Goal: Task Accomplishment & Management: Use online tool/utility

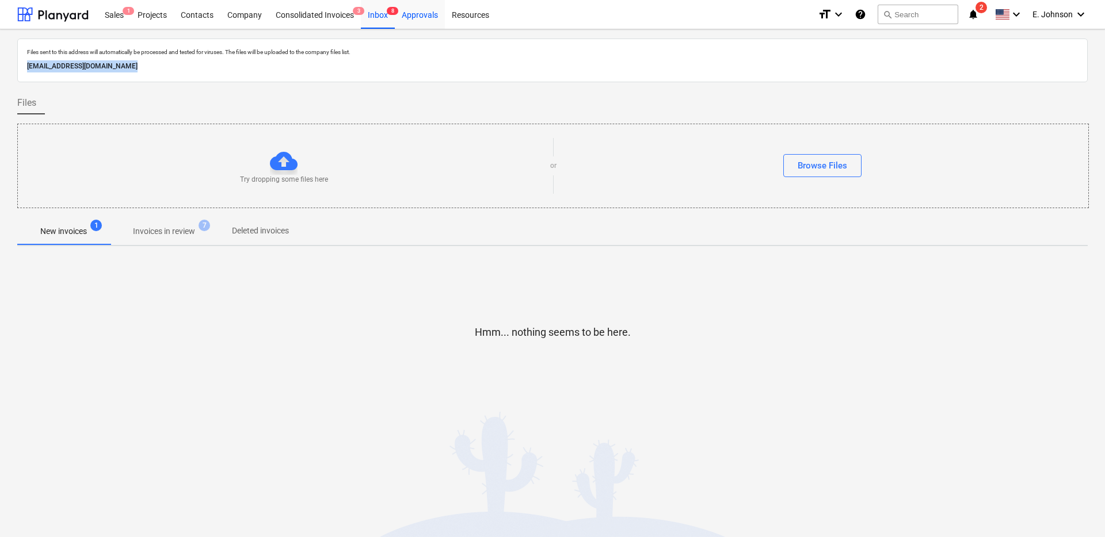
click at [414, 5] on div "Approvals" at bounding box center [420, 13] width 50 height 29
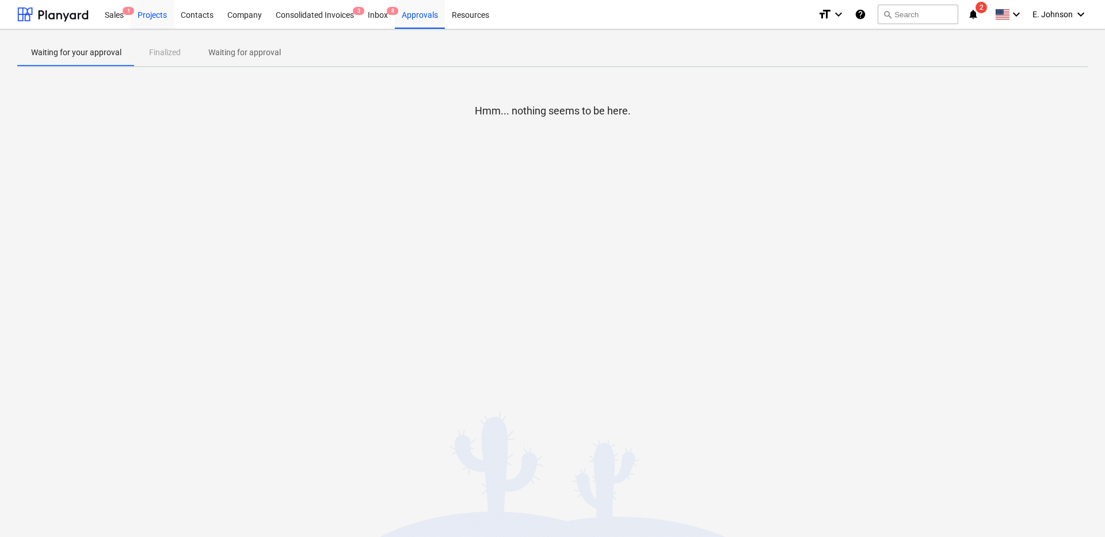
click at [135, 13] on div "Projects" at bounding box center [152, 13] width 43 height 29
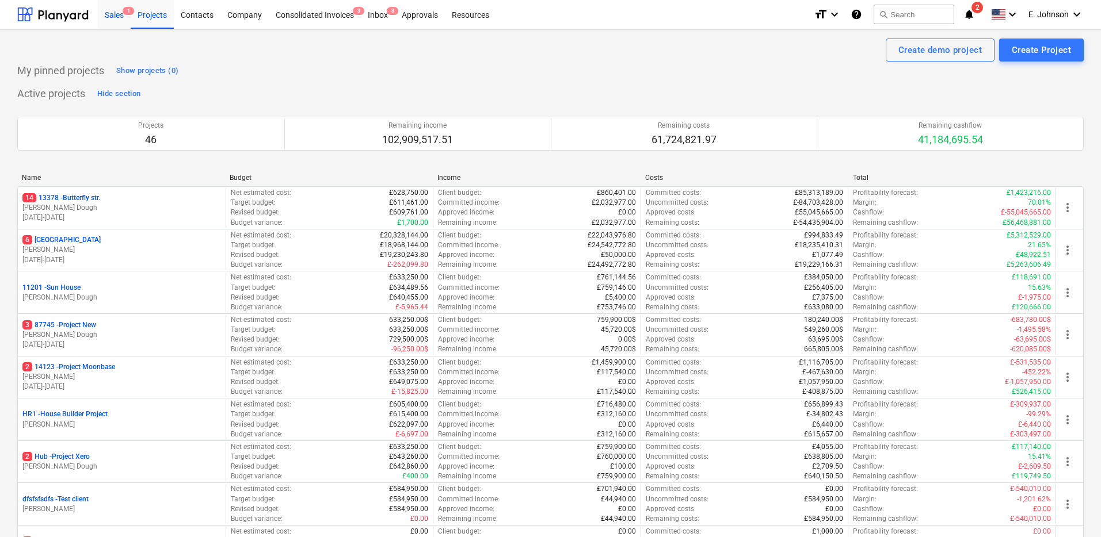
click at [113, 17] on div "Sales 1" at bounding box center [114, 13] width 33 height 29
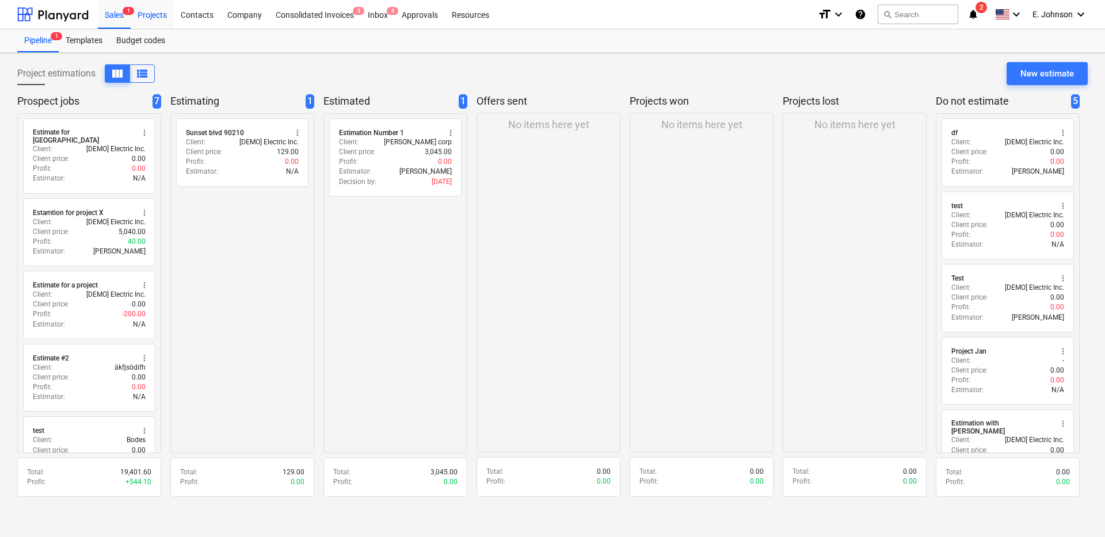
click at [170, 17] on div "Projects" at bounding box center [152, 13] width 43 height 29
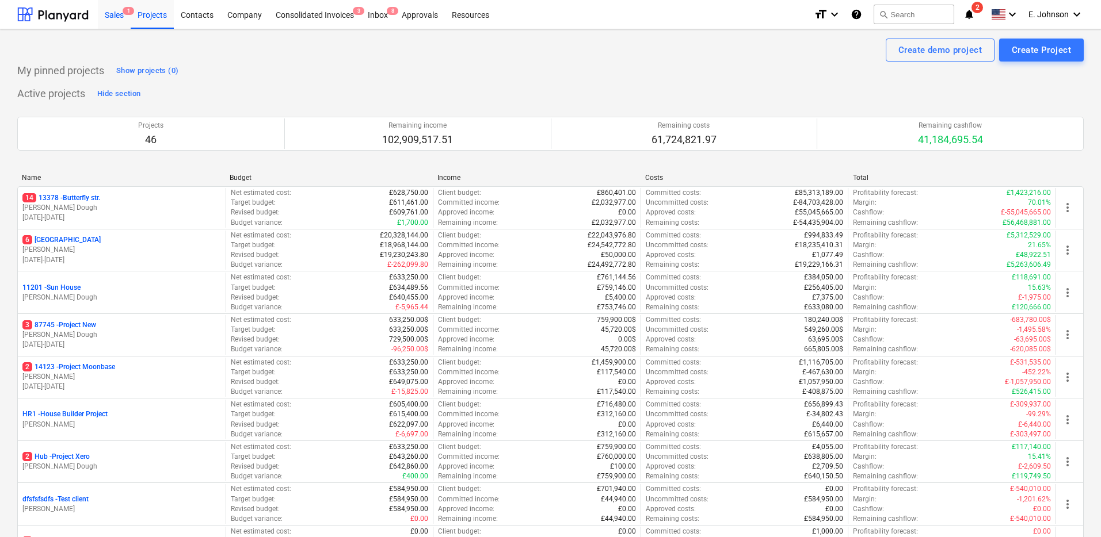
click at [112, 16] on div "Sales 1" at bounding box center [114, 13] width 33 height 29
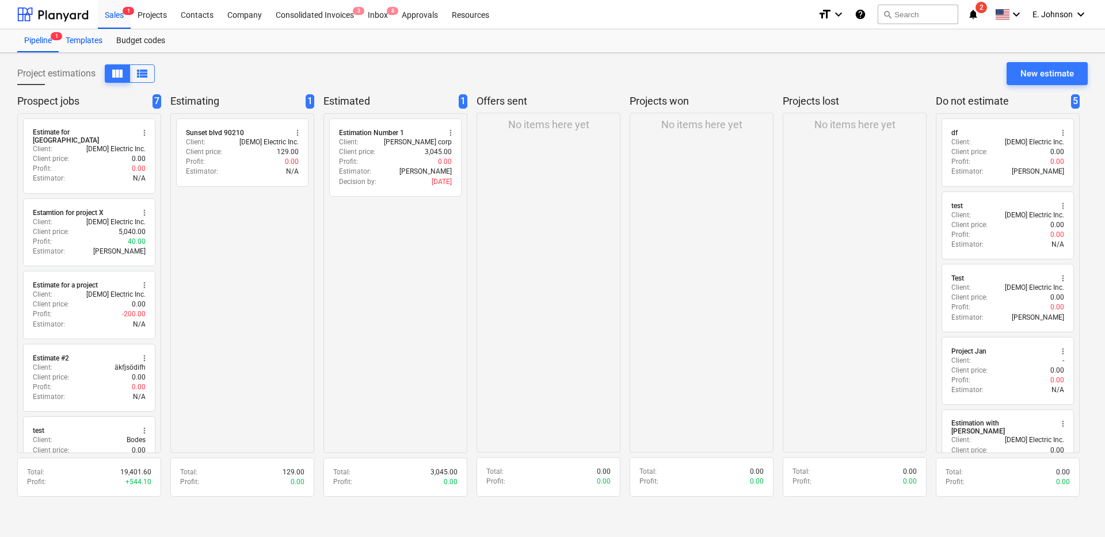
click at [84, 43] on div "Templates" at bounding box center [84, 40] width 51 height 23
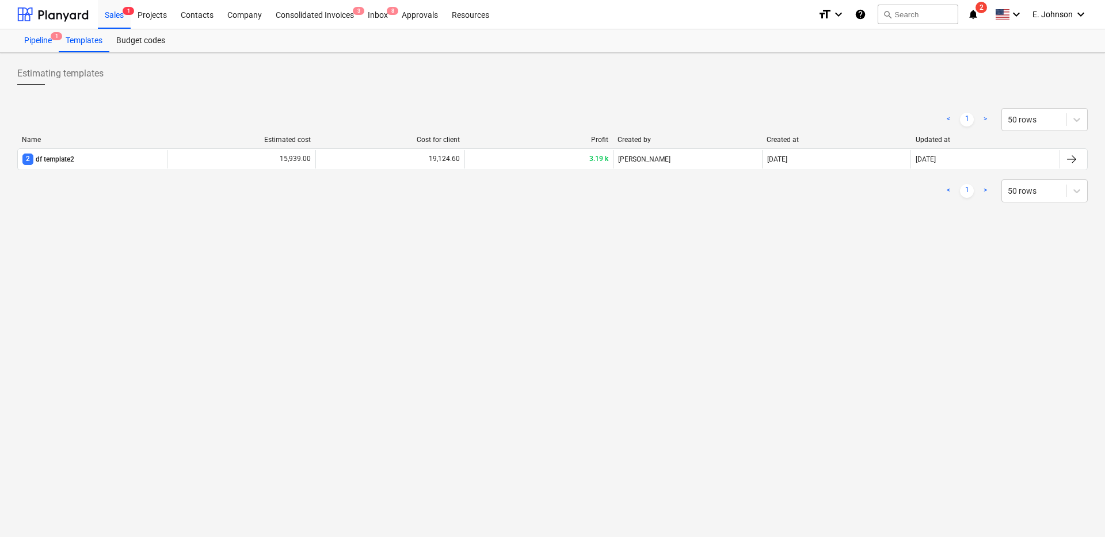
click at [27, 41] on div "Pipeline 1" at bounding box center [37, 40] width 41 height 23
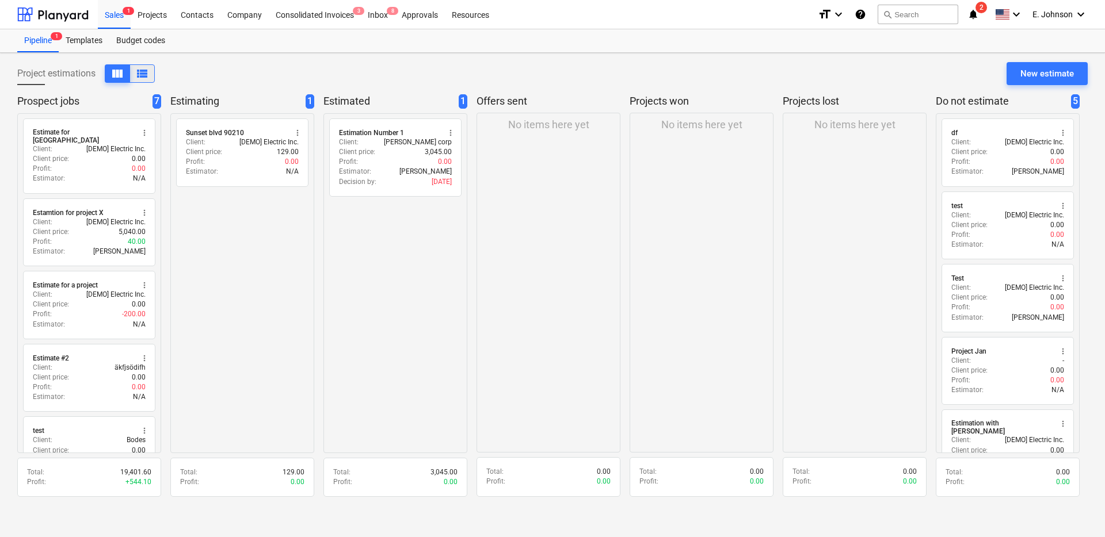
click at [139, 71] on span "view_list" at bounding box center [142, 74] width 14 height 14
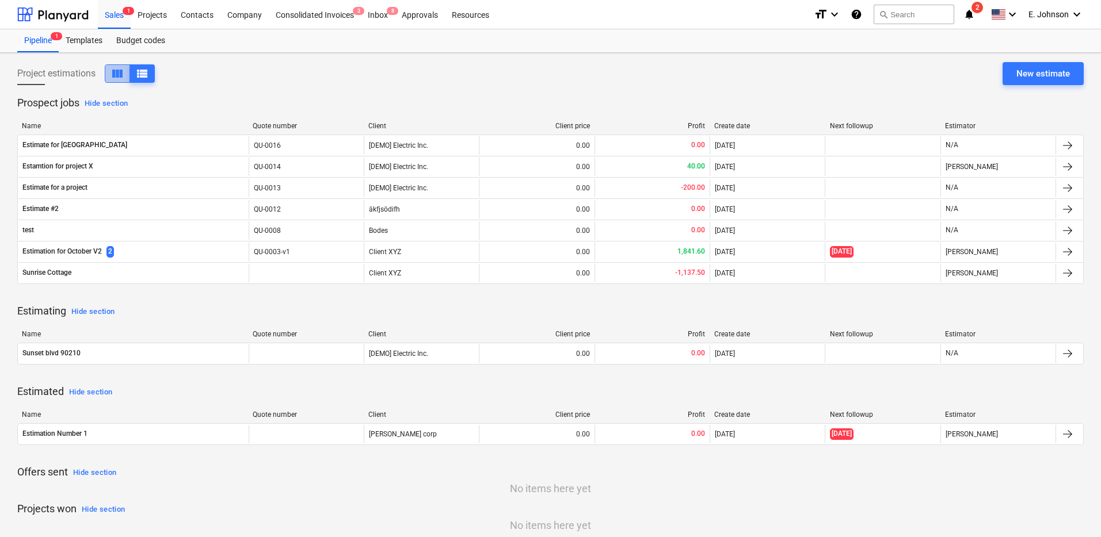
click at [124, 72] on span "view_column" at bounding box center [117, 74] width 14 height 14
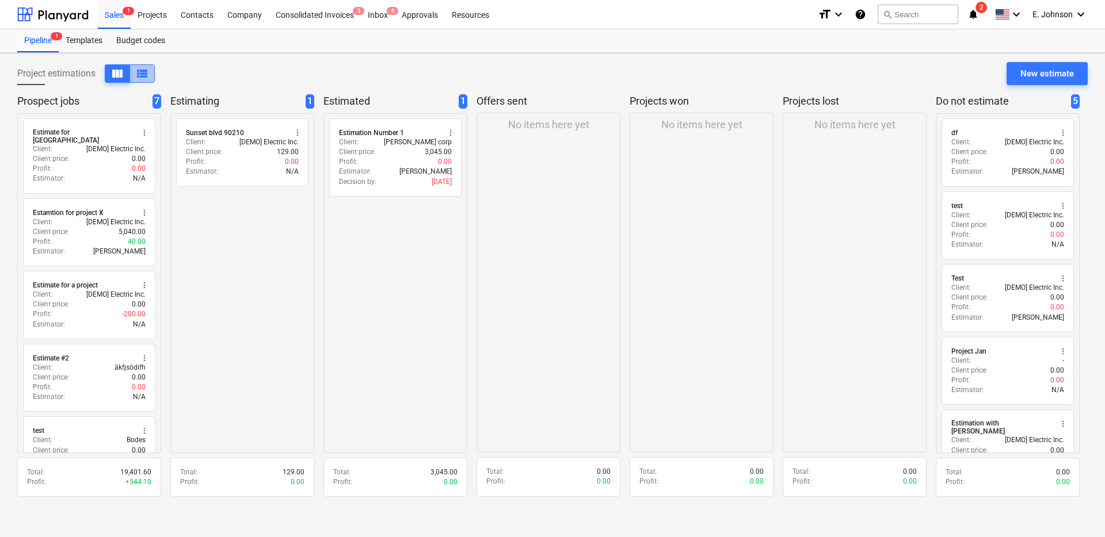
click at [142, 73] on span "view_list" at bounding box center [142, 74] width 14 height 14
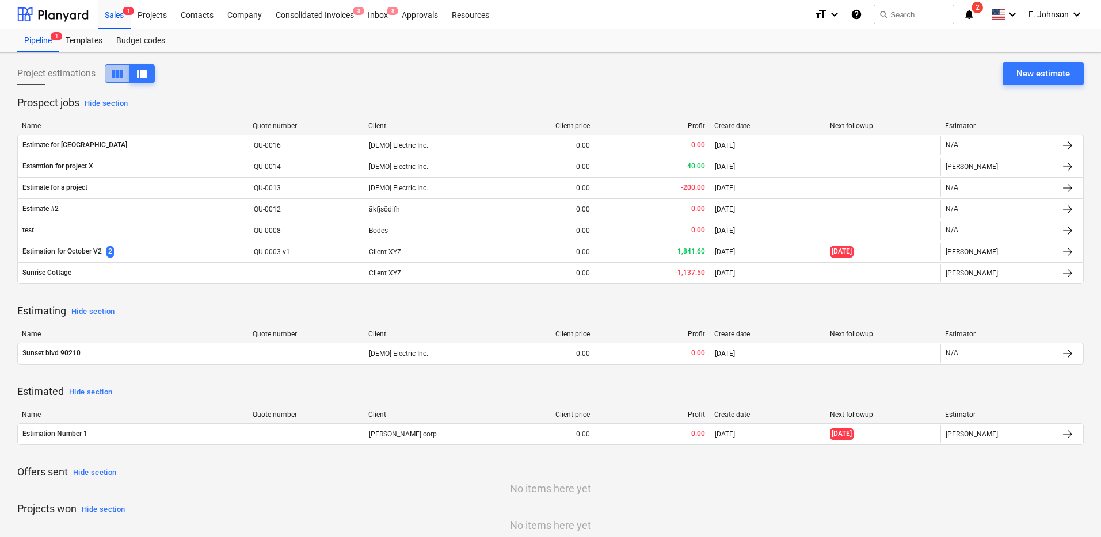
click at [117, 77] on span "view_column" at bounding box center [117, 74] width 14 height 14
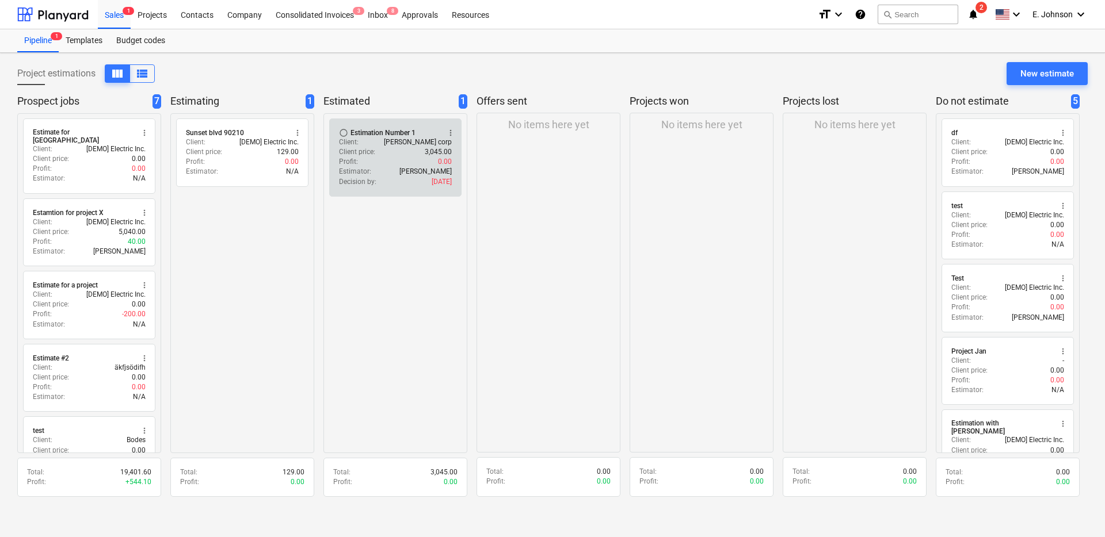
click at [342, 132] on span "radio_button_unchecked" at bounding box center [343, 132] width 9 height 9
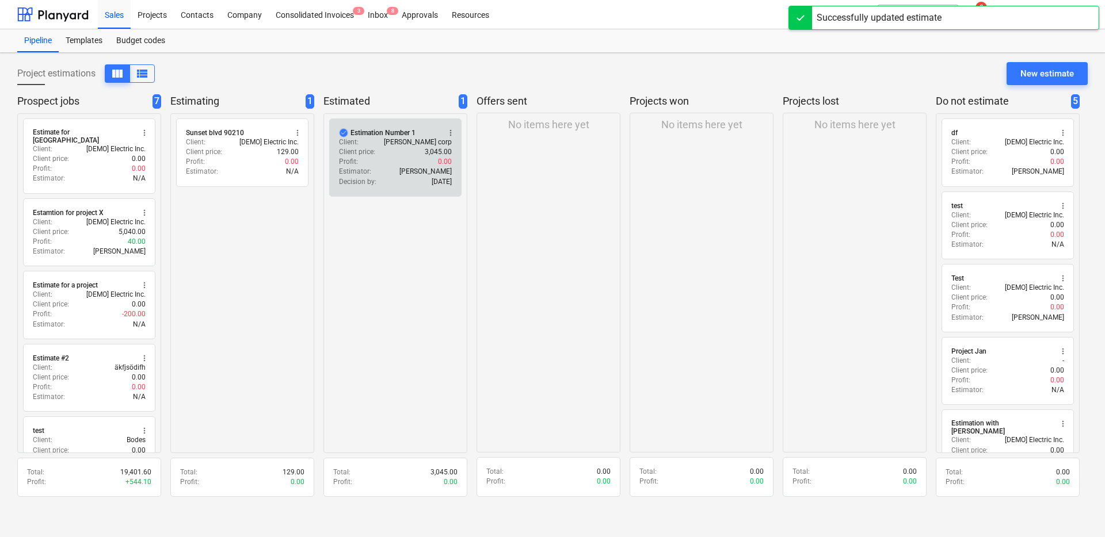
click at [342, 132] on span "check_circle" at bounding box center [343, 132] width 9 height 9
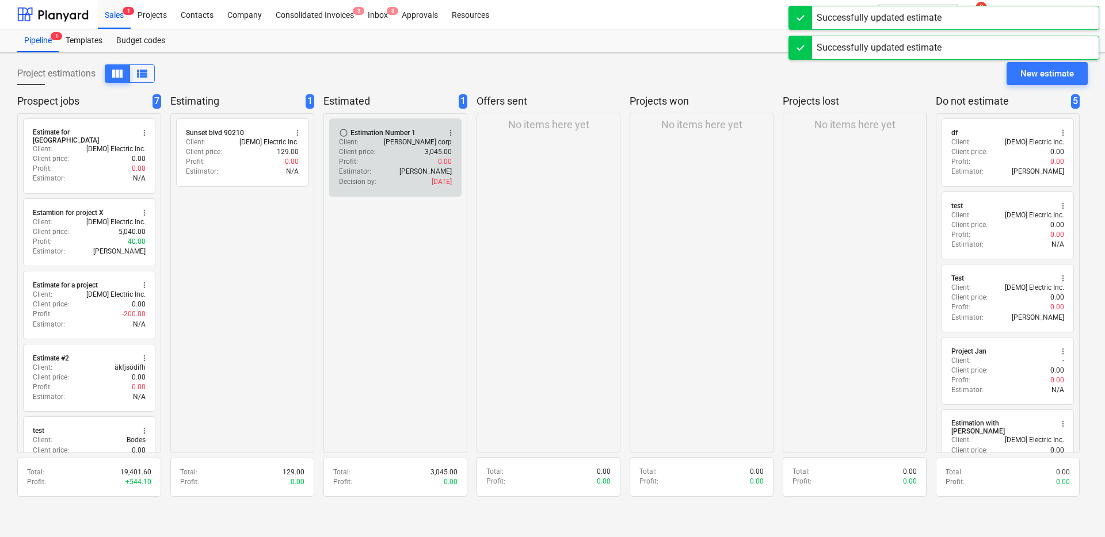
click at [340, 132] on span "radio_button_unchecked" at bounding box center [343, 132] width 9 height 9
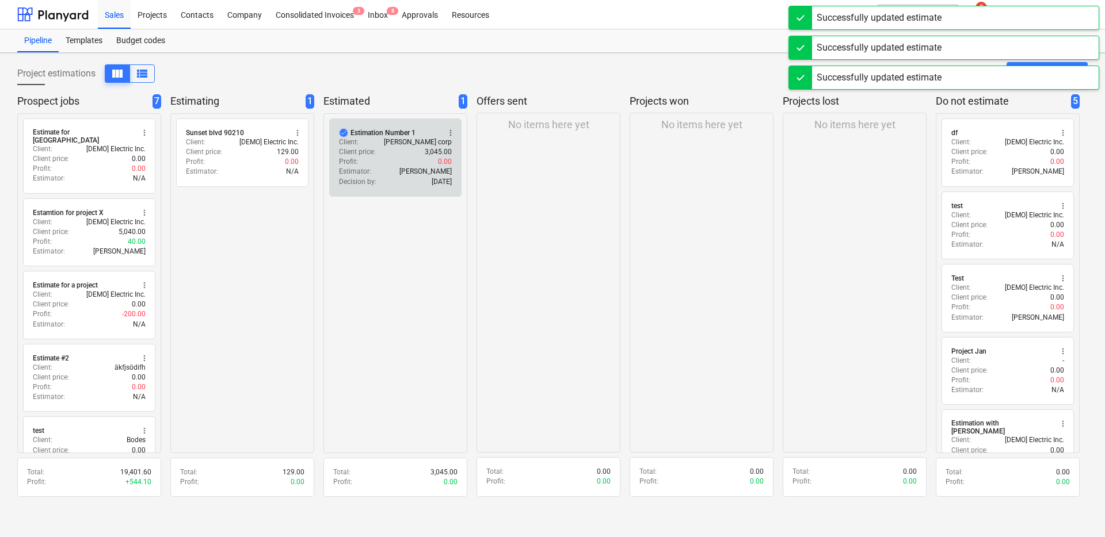
click at [340, 132] on span "check_circle" at bounding box center [343, 132] width 9 height 9
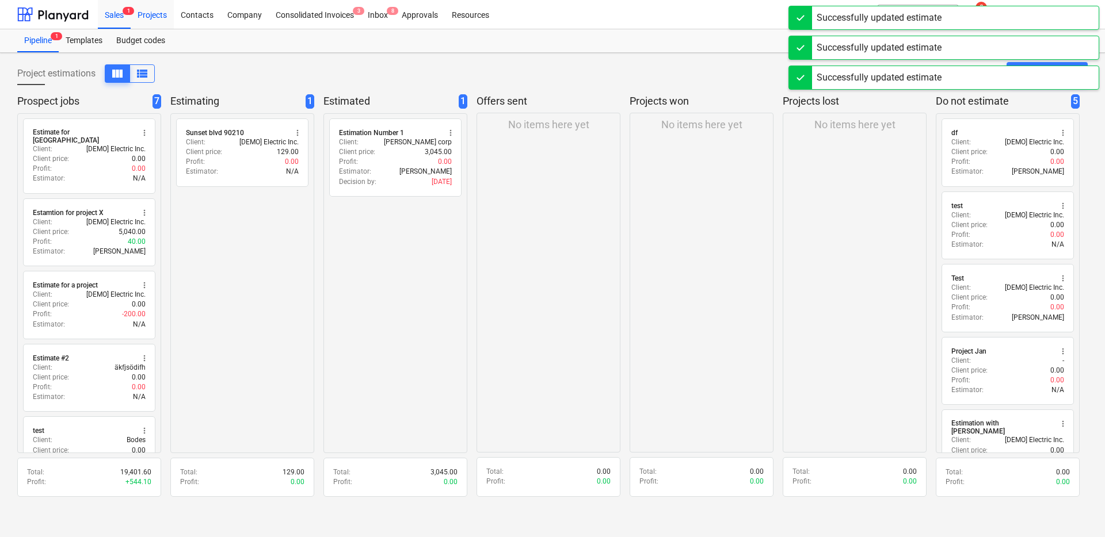
click at [152, 16] on div "Projects" at bounding box center [152, 13] width 43 height 29
